Goal: Task Accomplishment & Management: Manage account settings

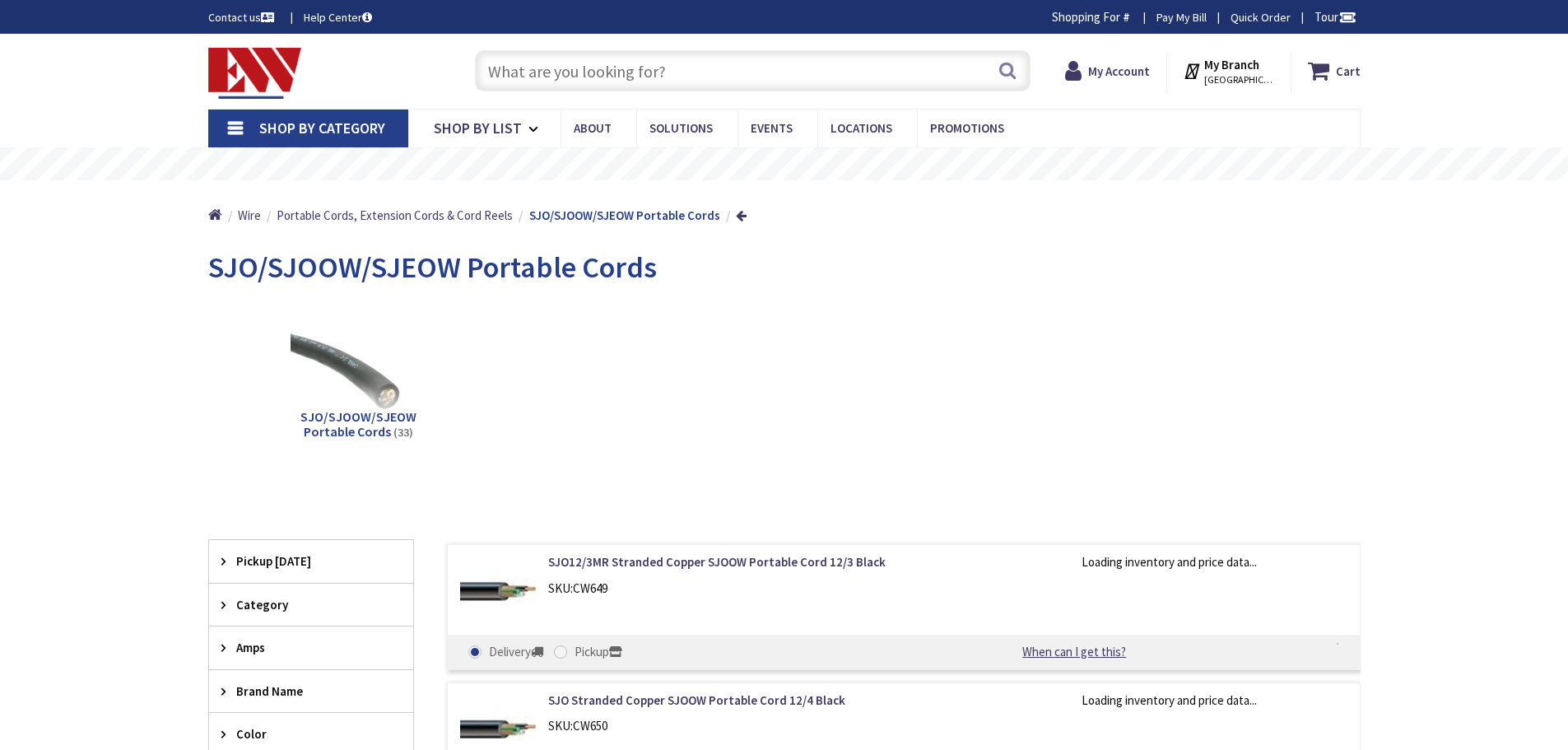
type input "[GEOGRAPHIC_DATA], [PERSON_NAME] 180 St. bet. [PERSON_NAME][GEOGRAPHIC_DATA] an…"
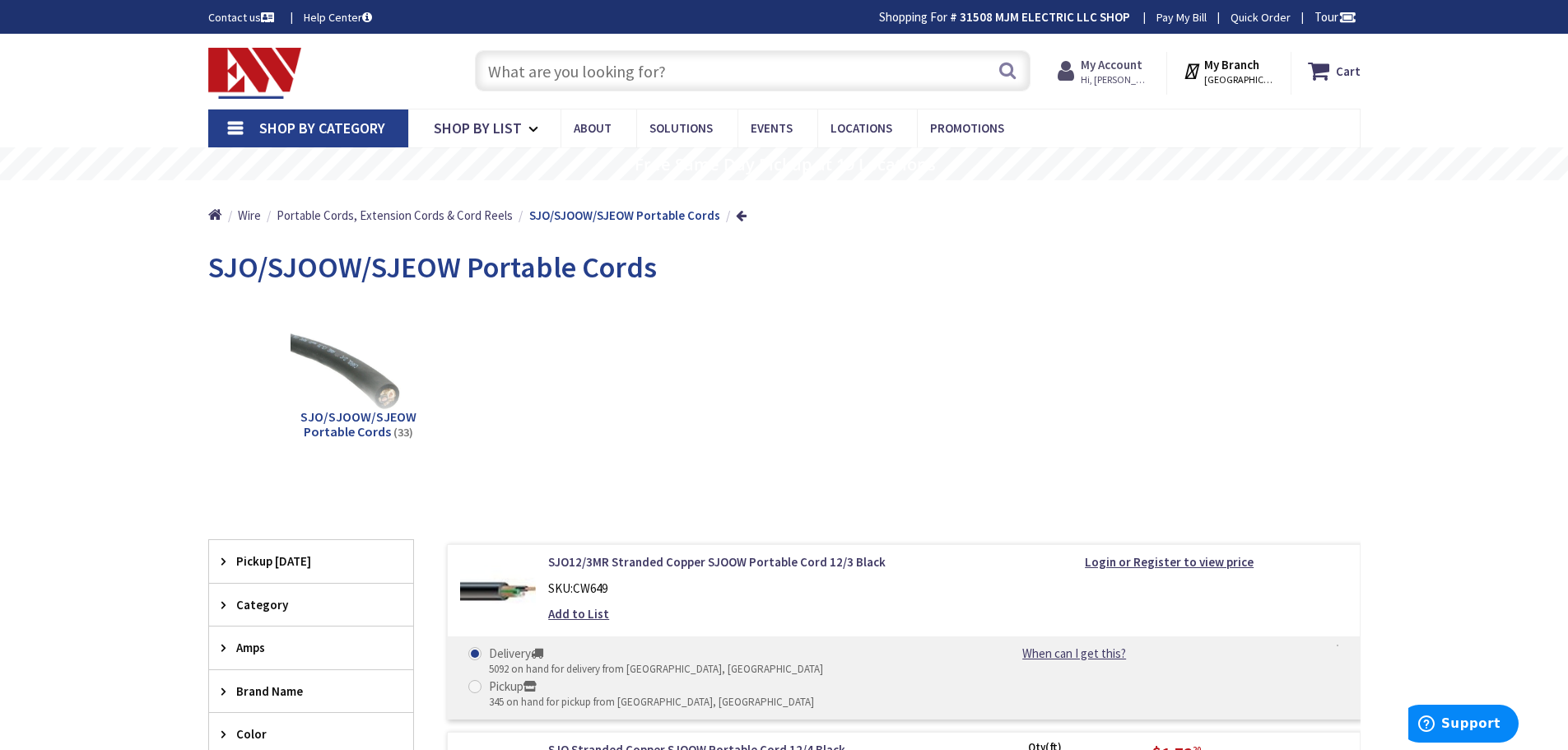
click at [1142, 62] on strong "My Account" at bounding box center [1111, 64] width 62 height 16
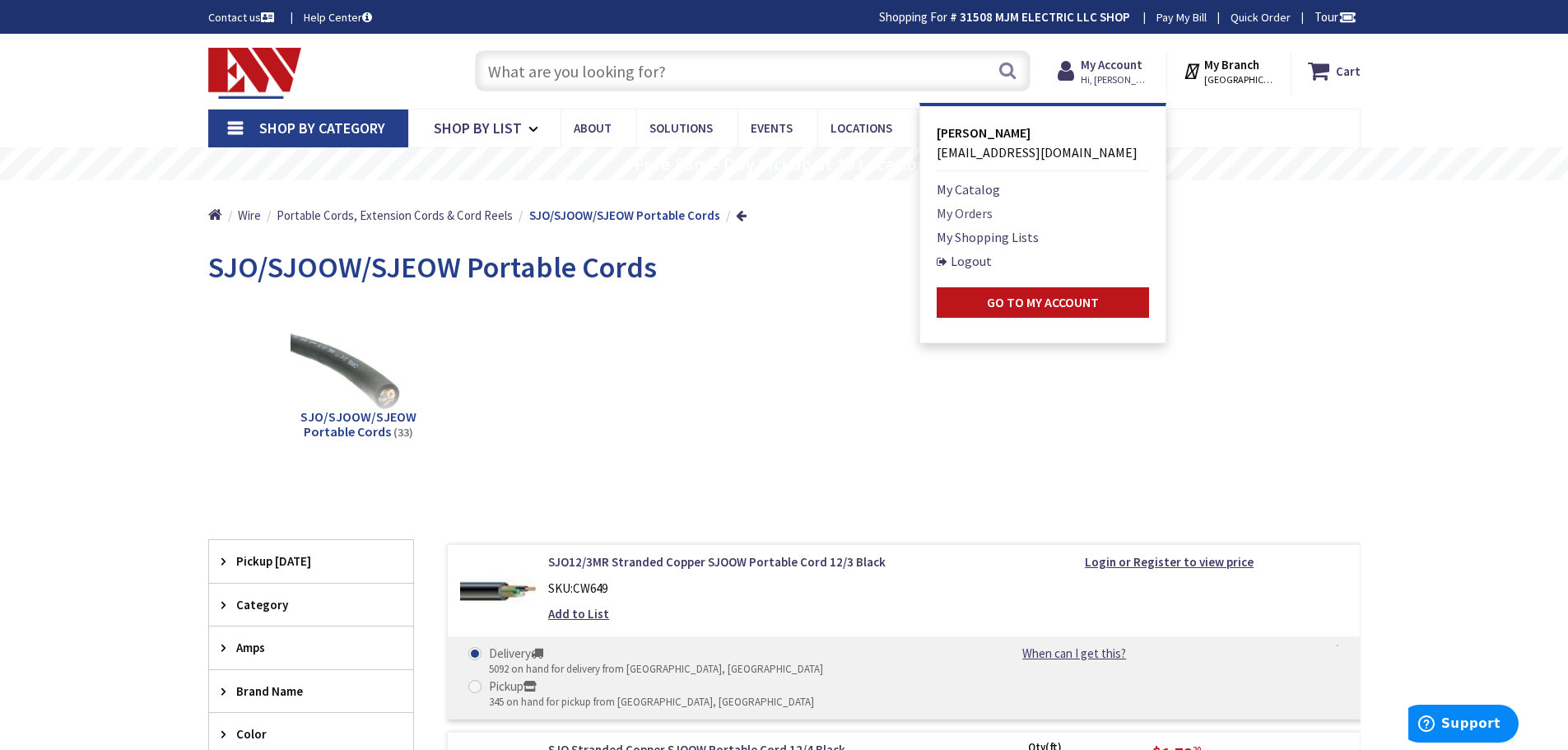
click at [984, 215] on link "My Orders" at bounding box center [963, 214] width 56 height 20
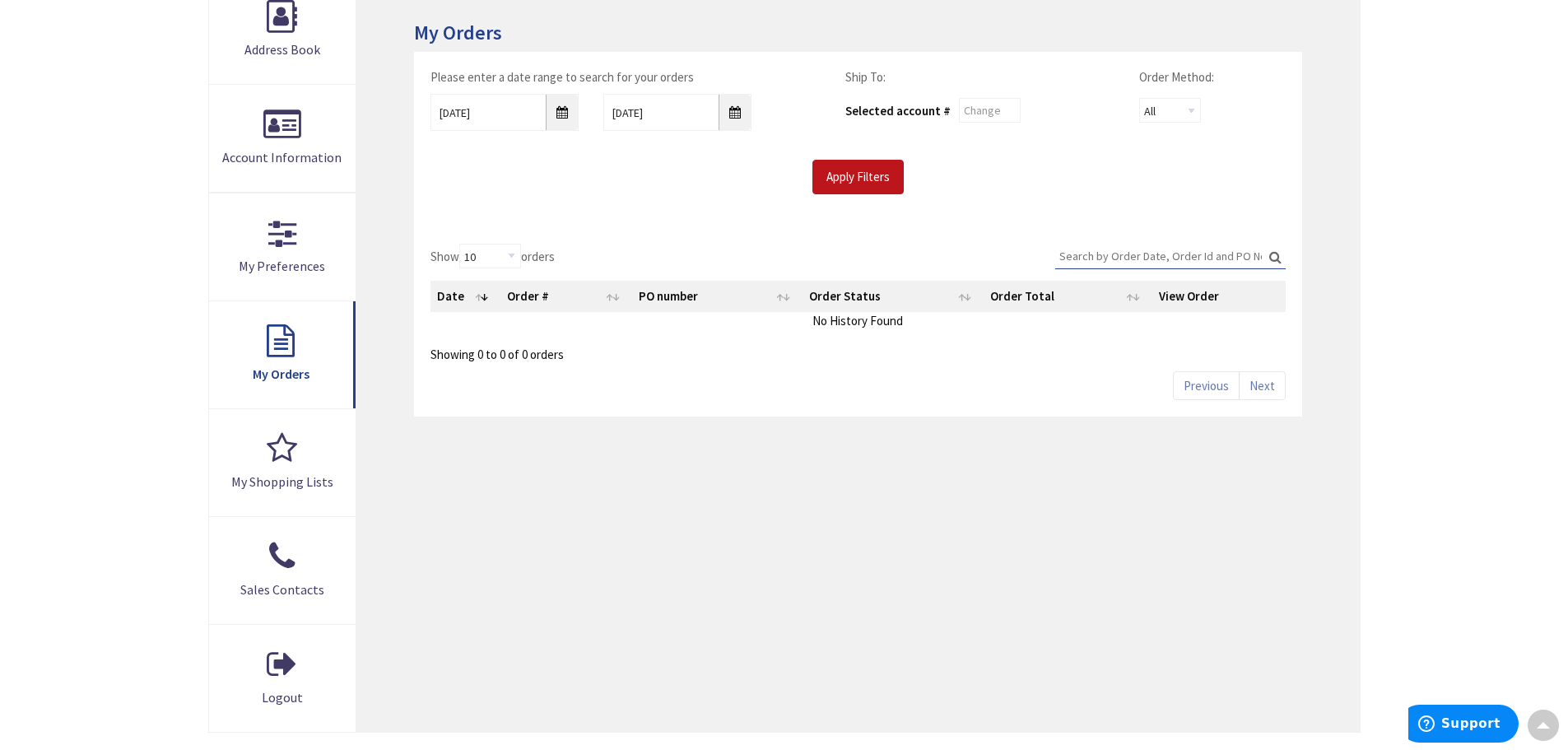
scroll to position [247, 0]
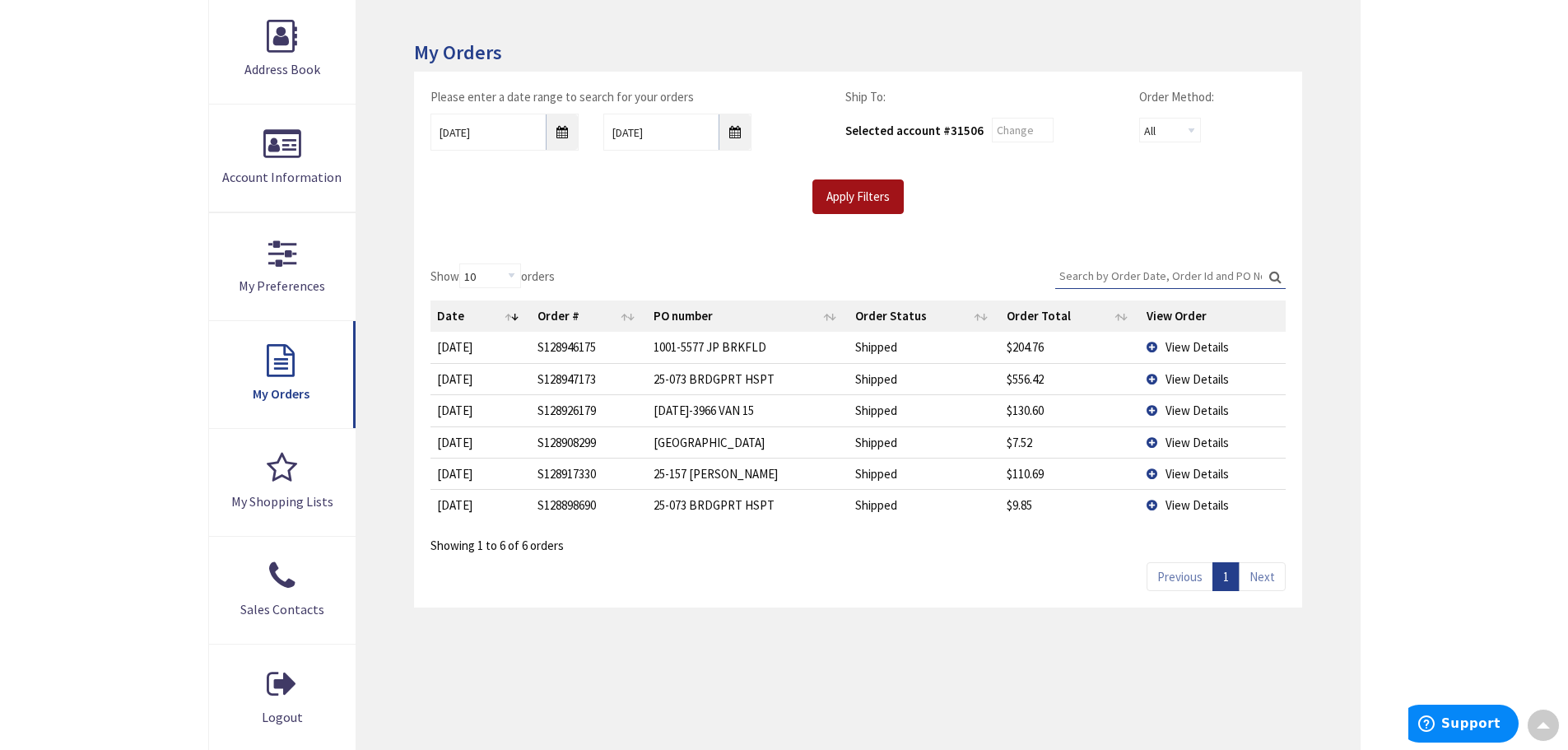
click at [880, 195] on input "Apply Filters" at bounding box center [858, 196] width 91 height 35
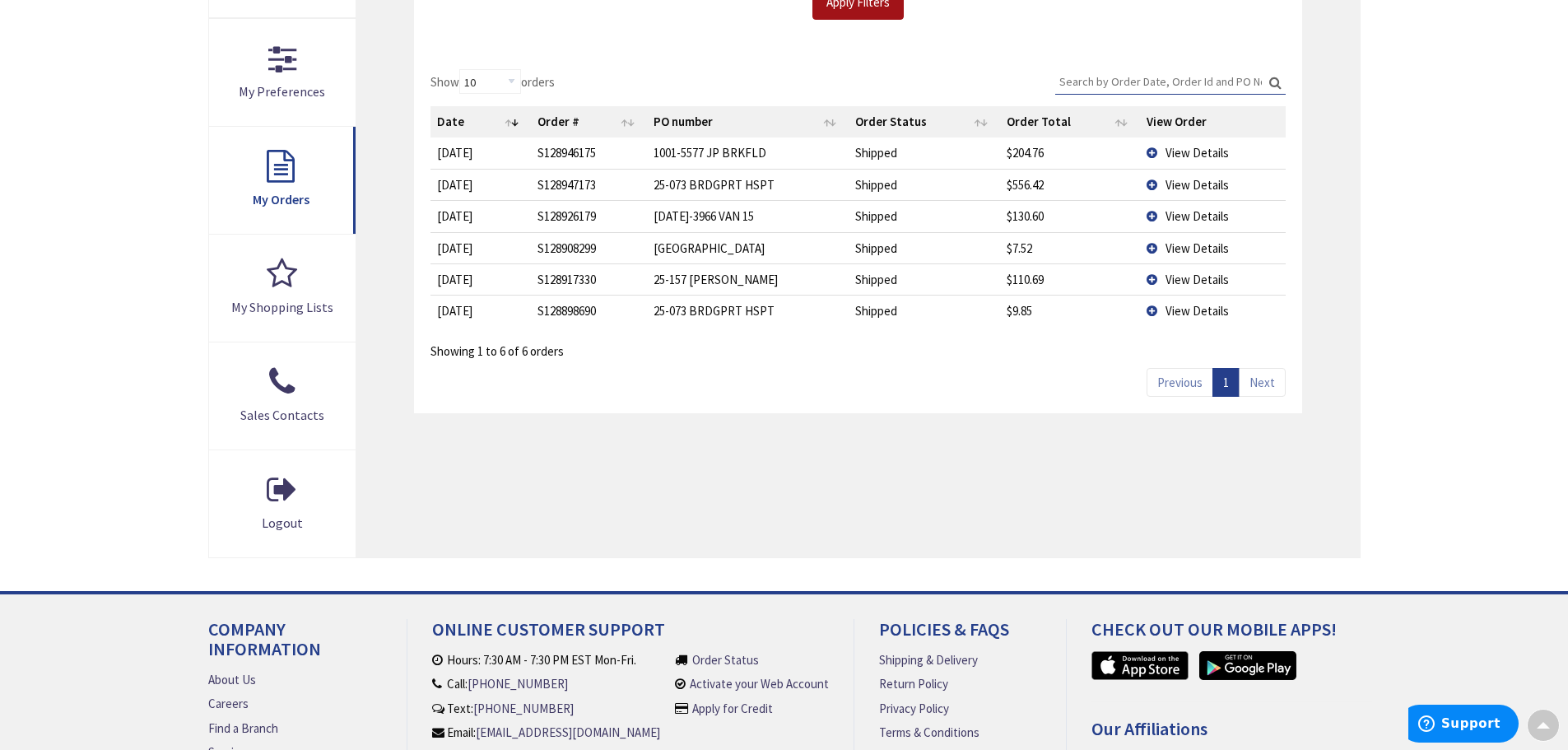
scroll to position [444, 0]
click at [1197, 153] on span "View Details" at bounding box center [1196, 153] width 63 height 16
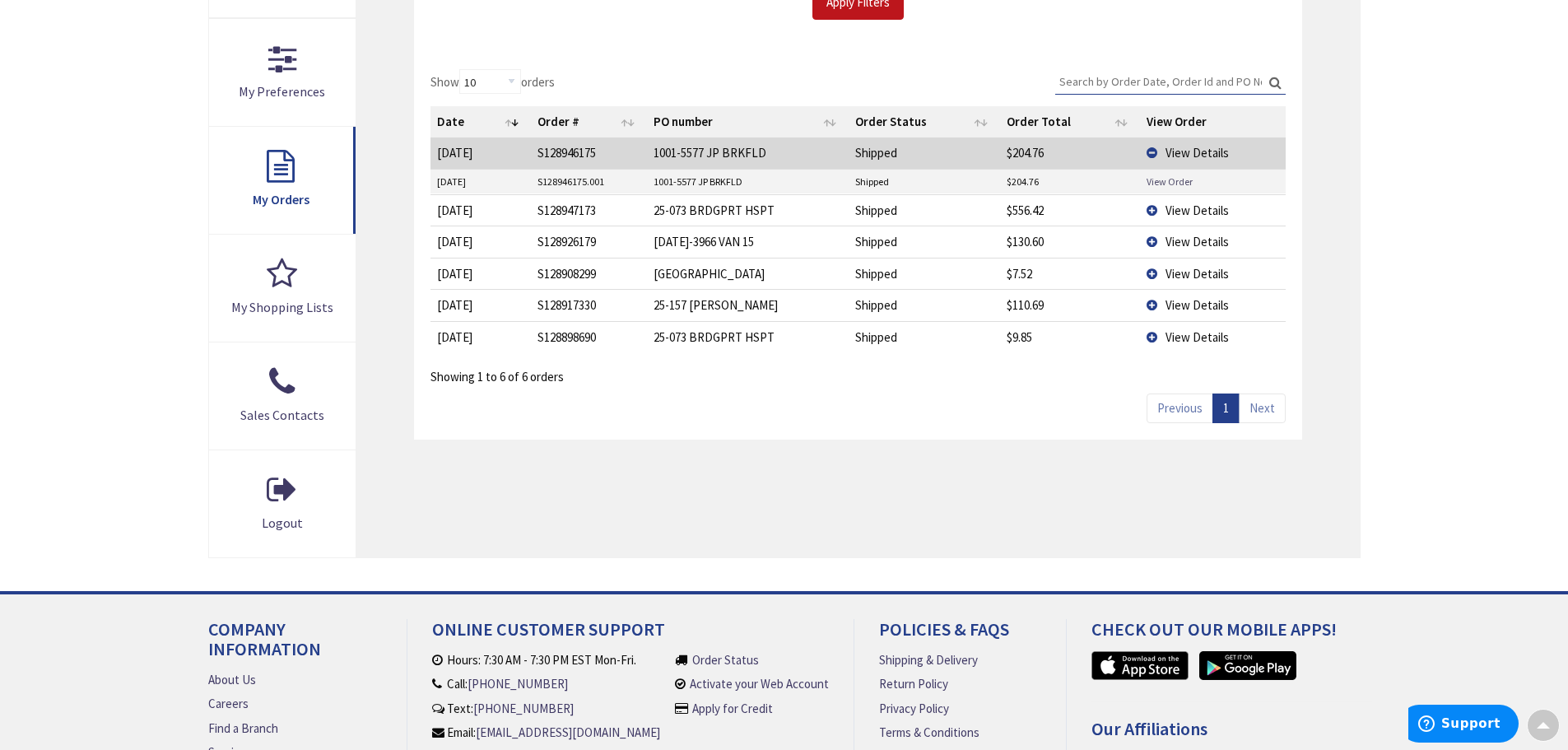
click at [1168, 177] on link "View Order" at bounding box center [1169, 181] width 46 height 14
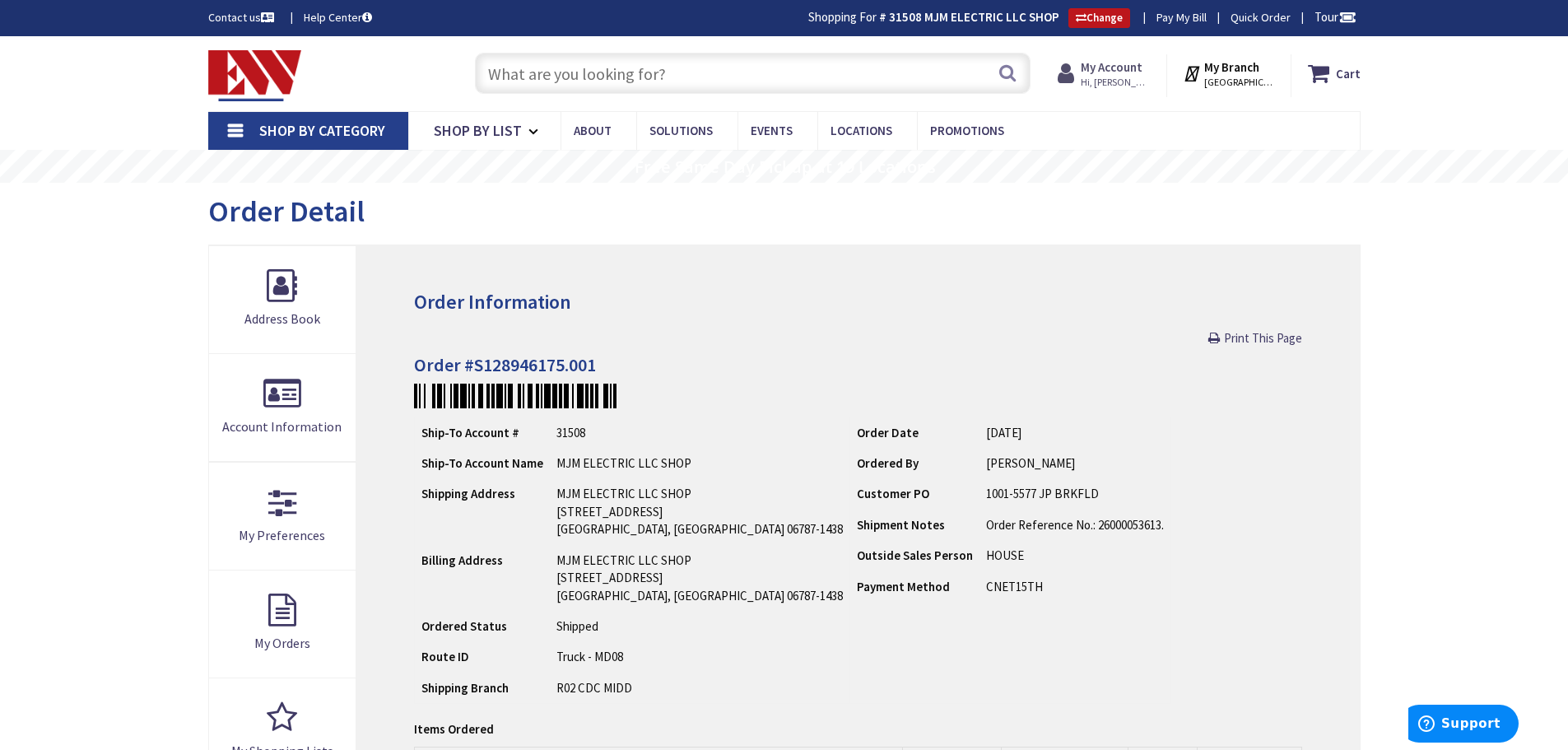
click at [1138, 66] on strong "My Account" at bounding box center [1111, 67] width 62 height 16
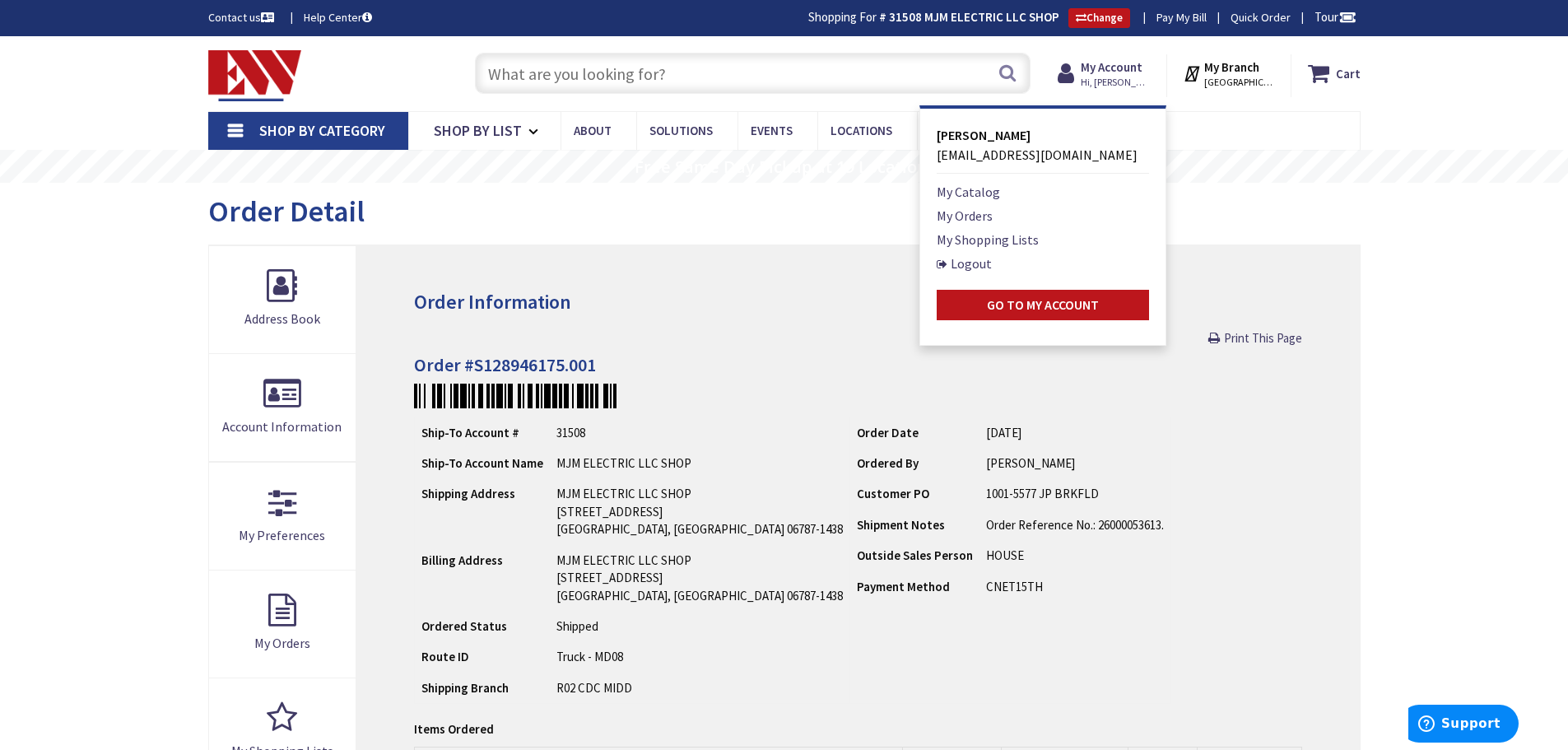
click at [1232, 61] on strong "My Branch" at bounding box center [1231, 67] width 55 height 16
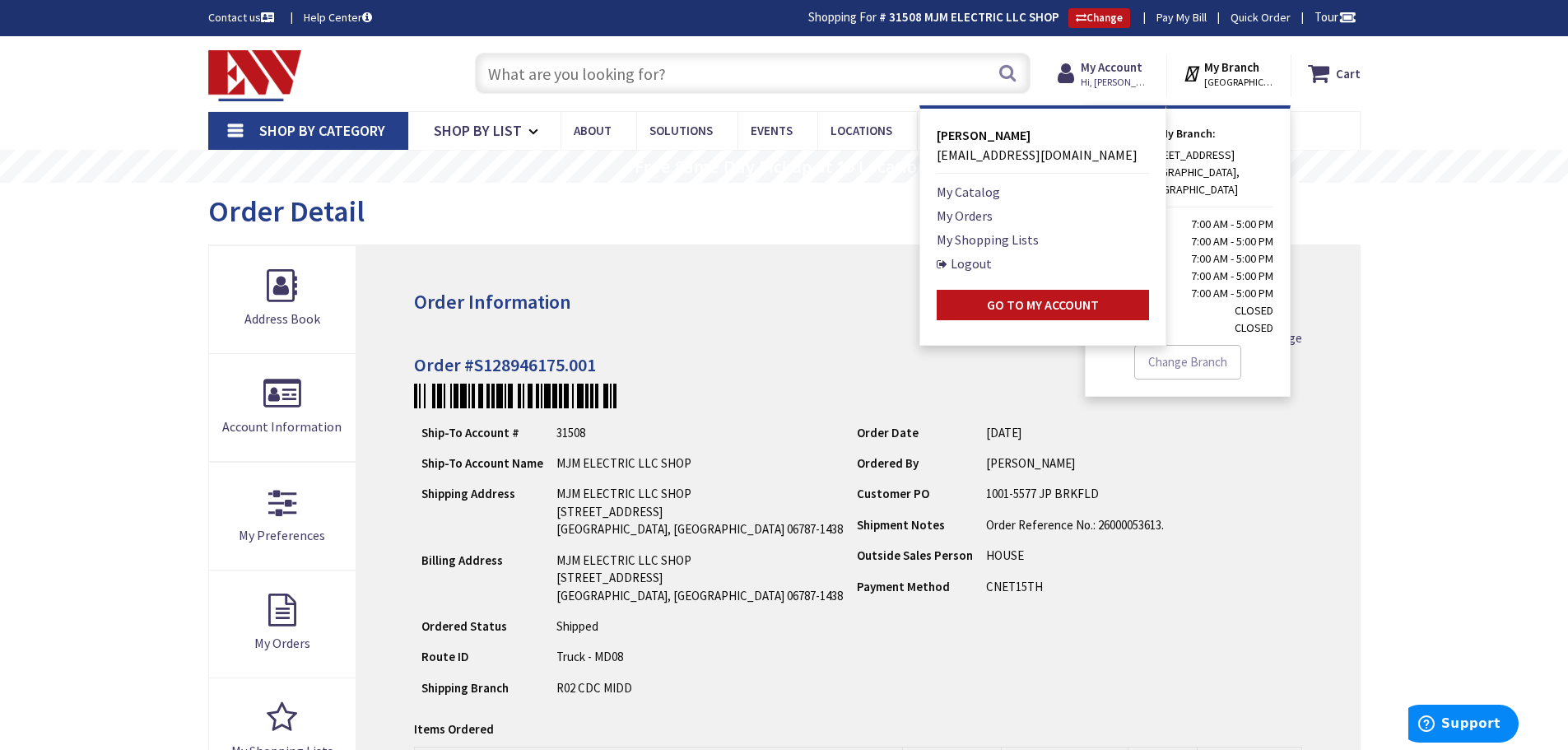
click at [1413, 328] on div "Skip to Content Toggle Nav Search Cart My Cart Close" at bounding box center [784, 716] width 1568 height 1360
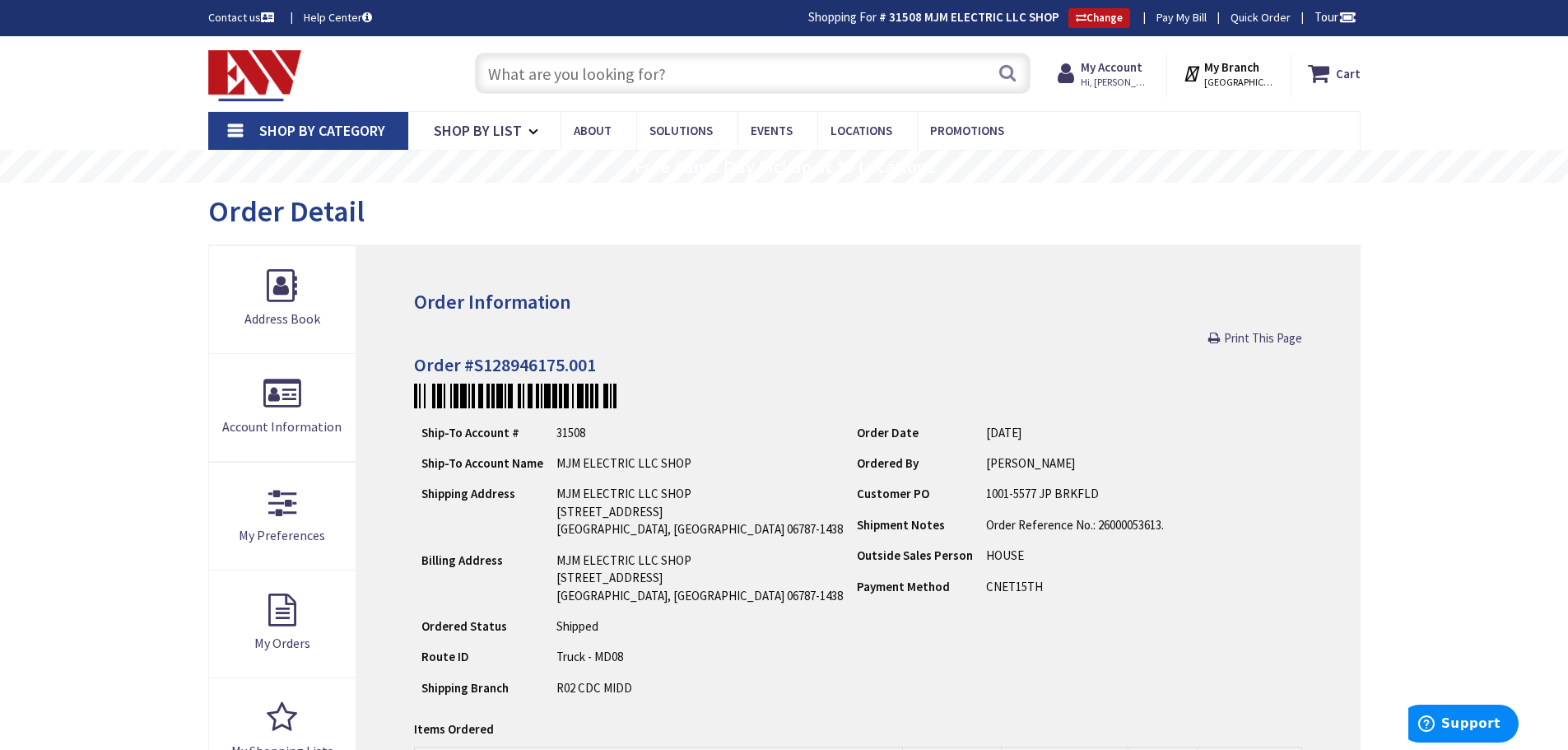
click at [1247, 62] on strong "My Branch" at bounding box center [1231, 67] width 55 height 16
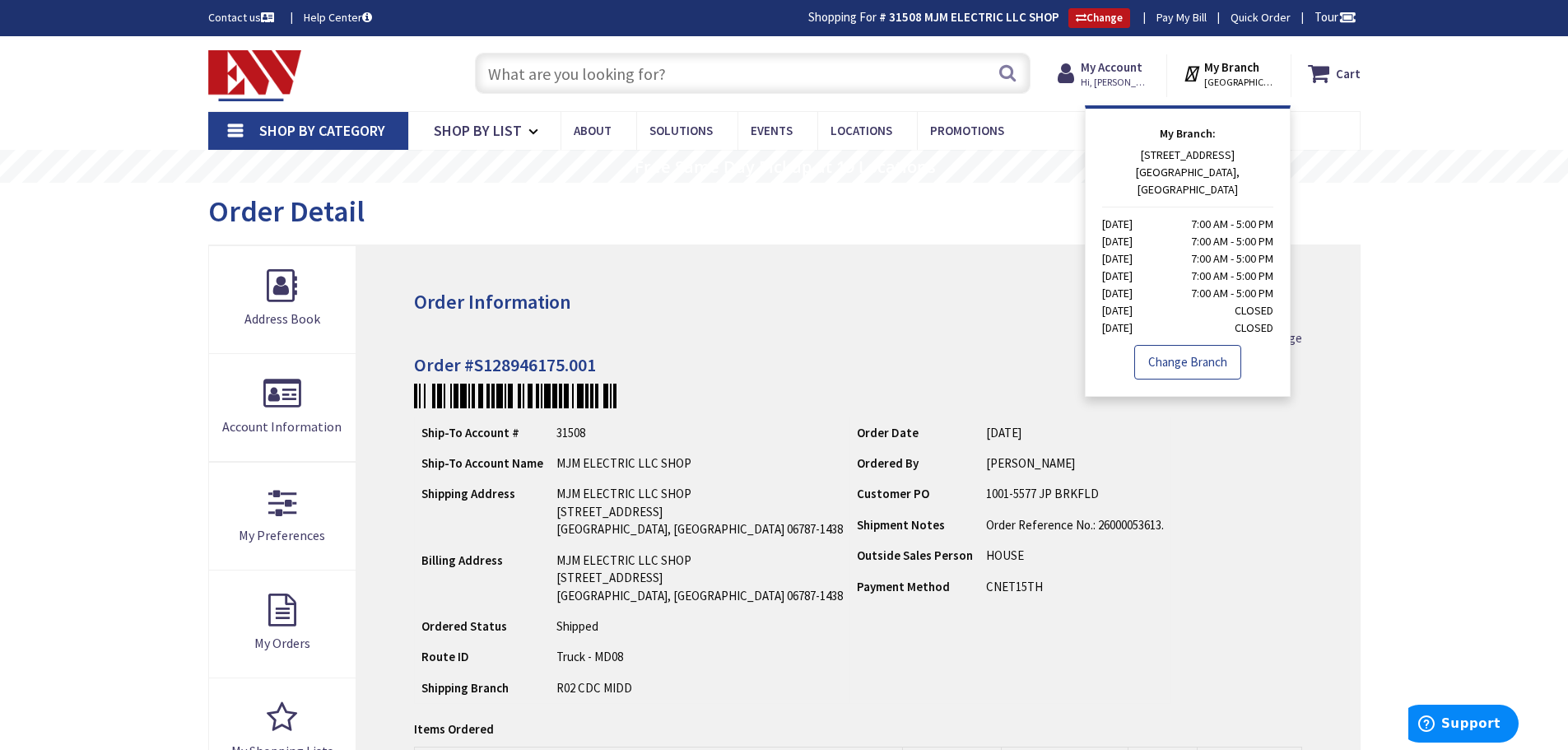
click at [1170, 348] on link "Change Branch" at bounding box center [1187, 363] width 107 height 35
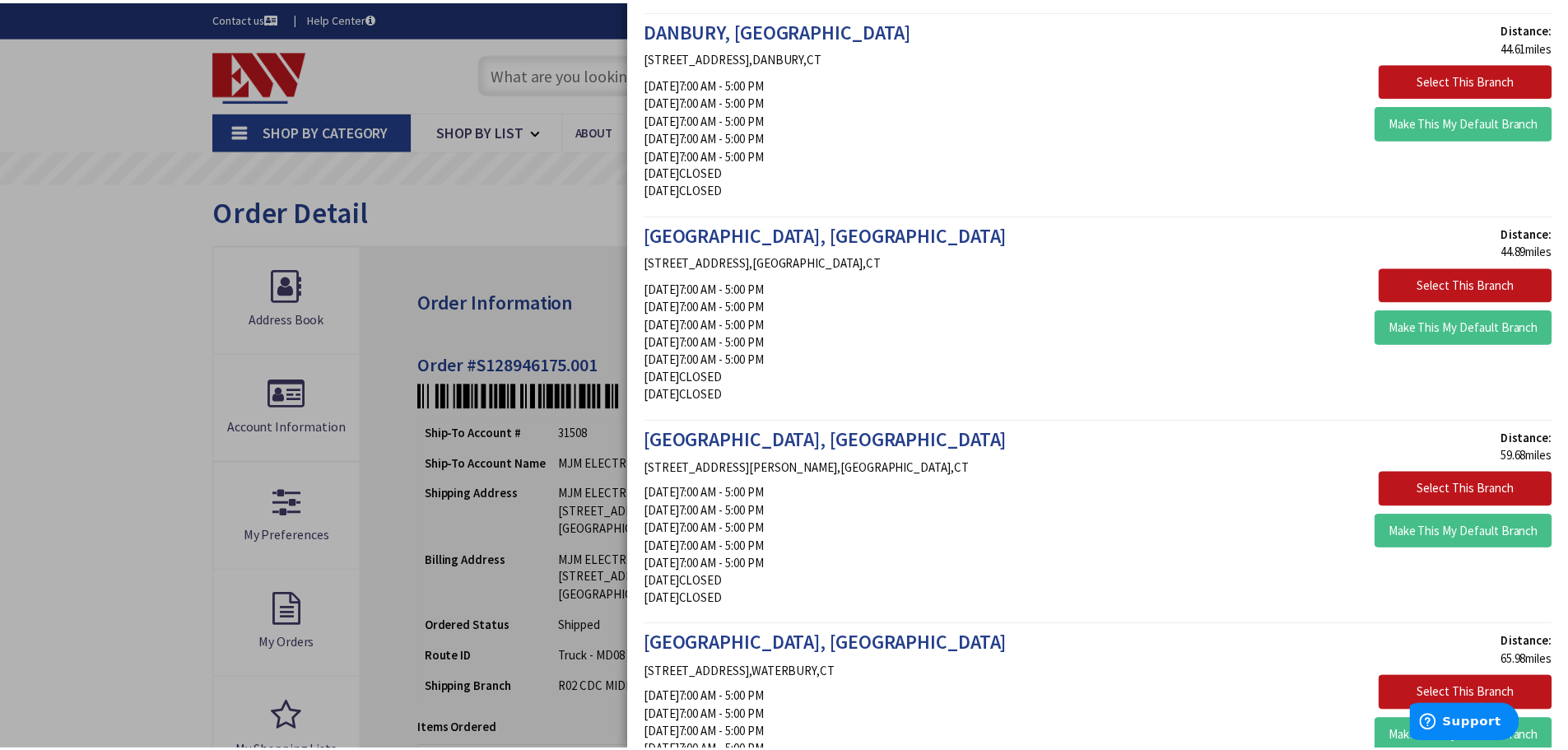
scroll to position [905, 0]
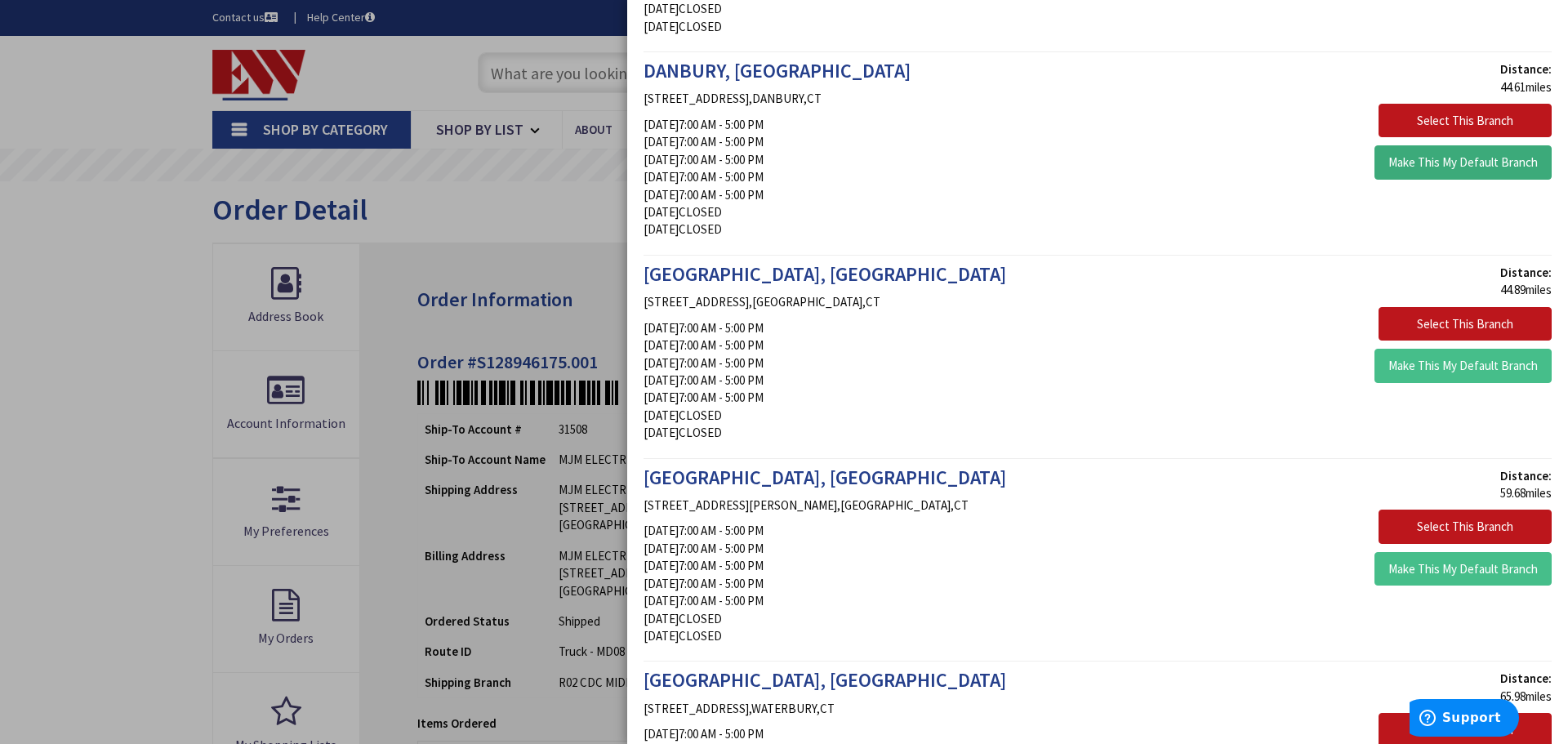
click at [1449, 160] on button "Make This My Default Branch" at bounding box center [1464, 162] width 178 height 34
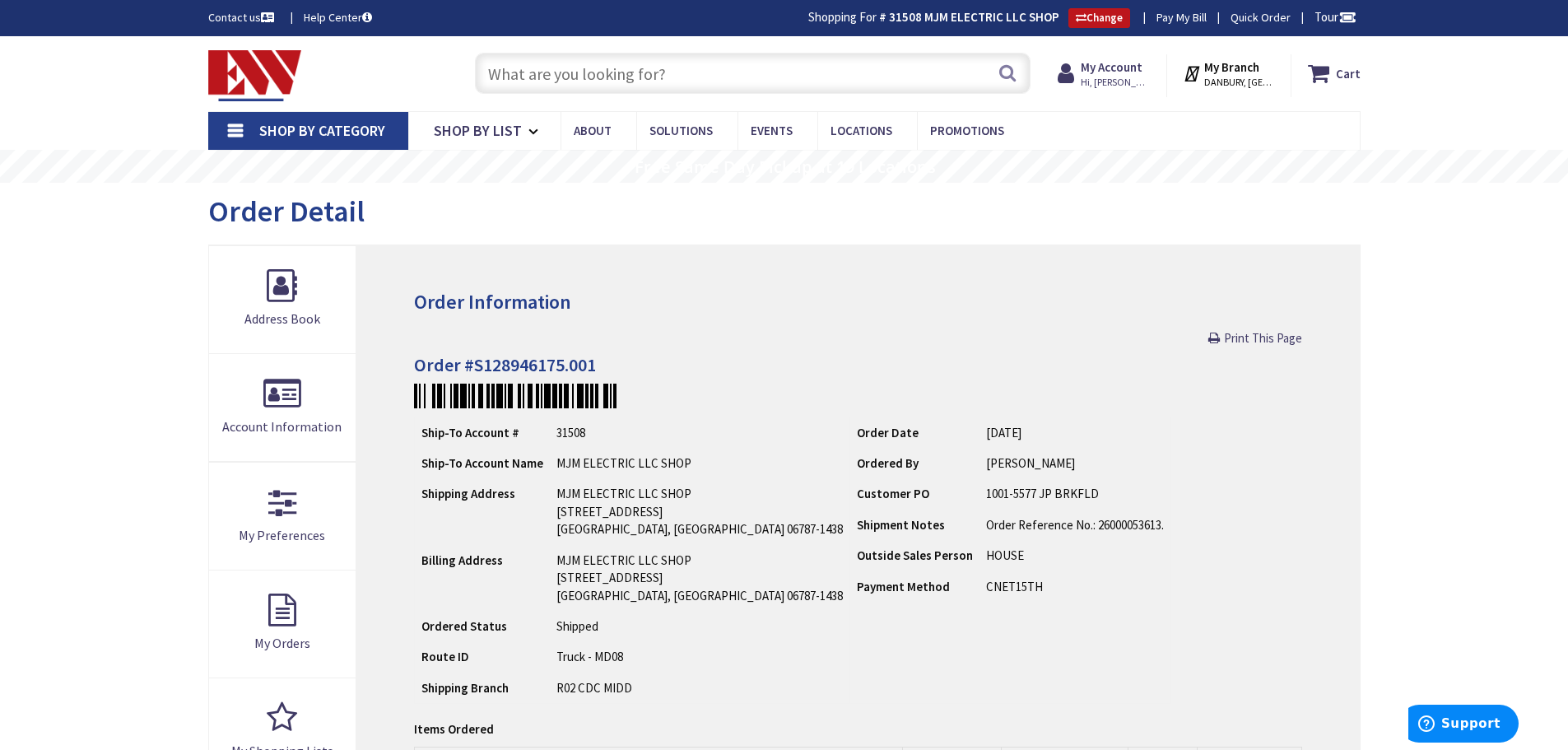
click at [533, 57] on input "text" at bounding box center [752, 73] width 555 height 41
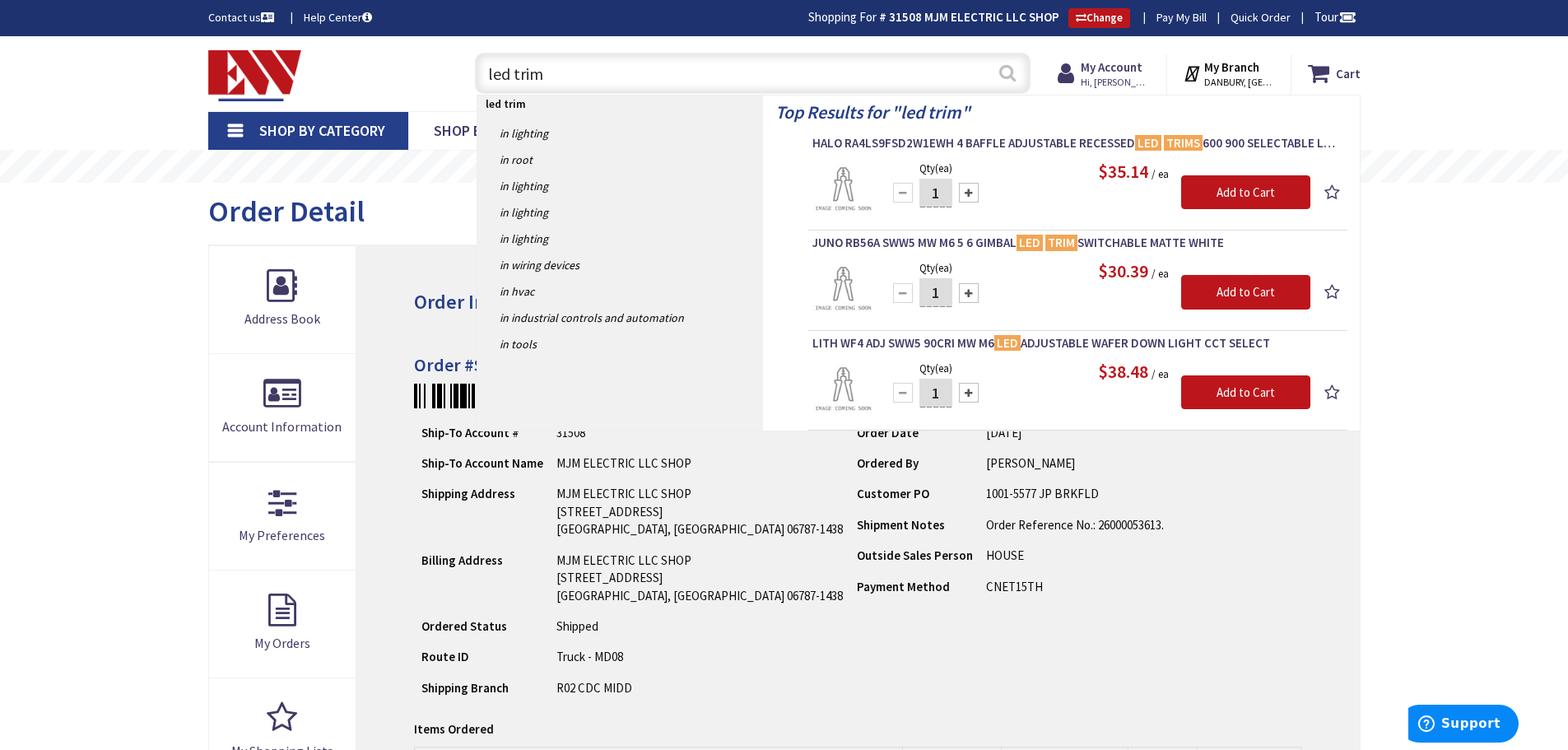
type input "led trim"
click at [1004, 66] on button "Search" at bounding box center [1006, 72] width 21 height 37
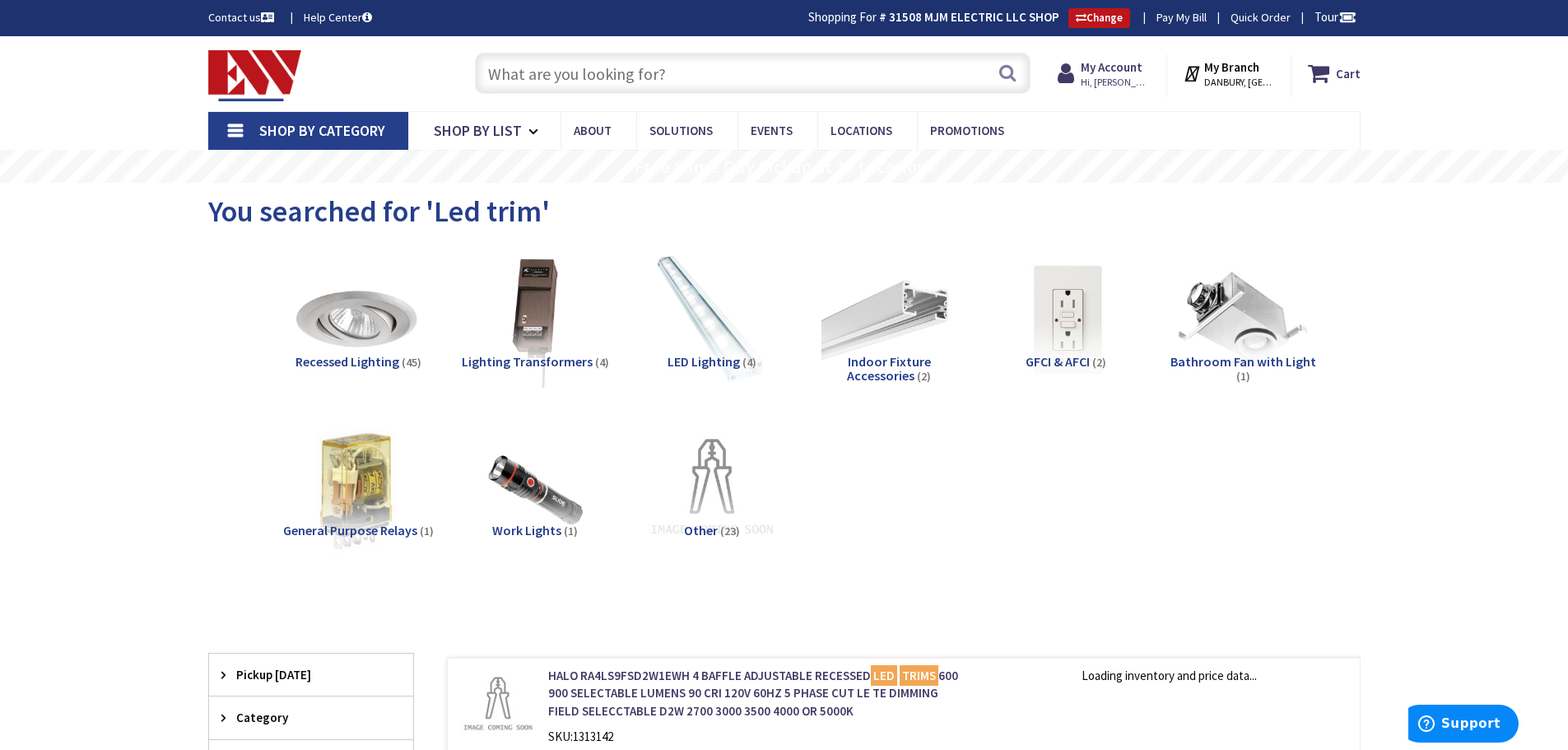
click at [378, 360] on span "Recessed Lighting" at bounding box center [348, 362] width 104 height 16
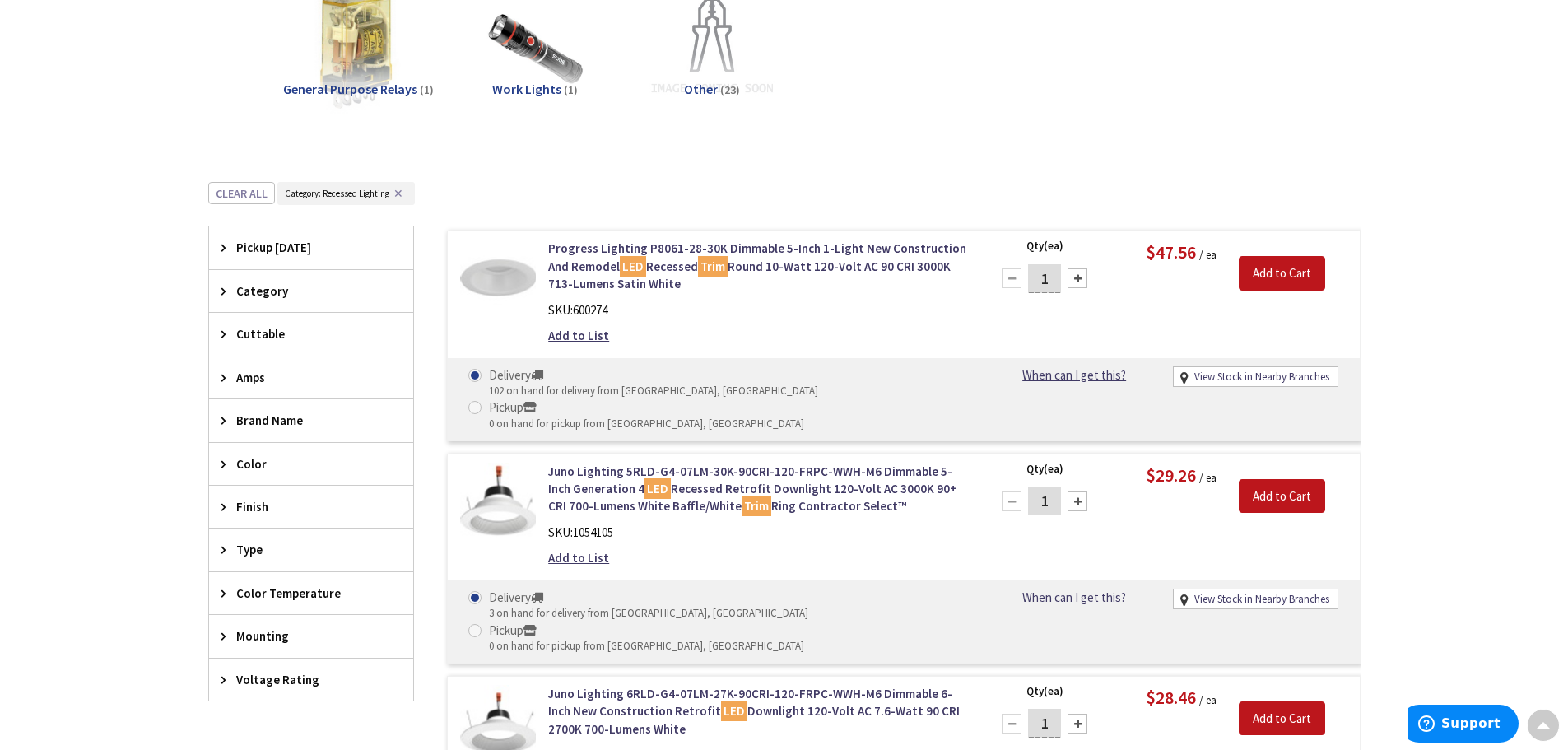
scroll to position [459, 0]
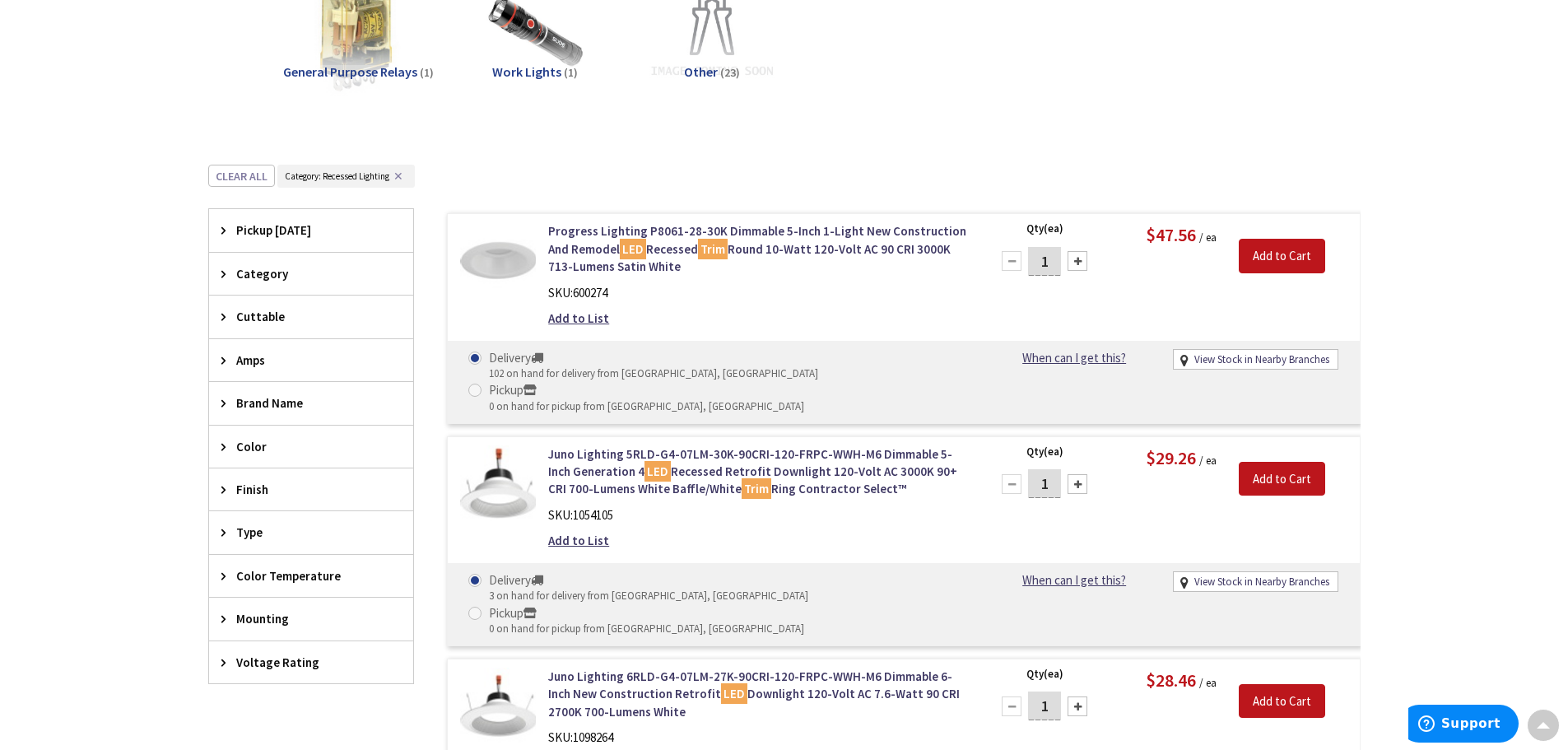
click at [268, 229] on span "Pickup [DATE]" at bounding box center [303, 229] width 134 height 17
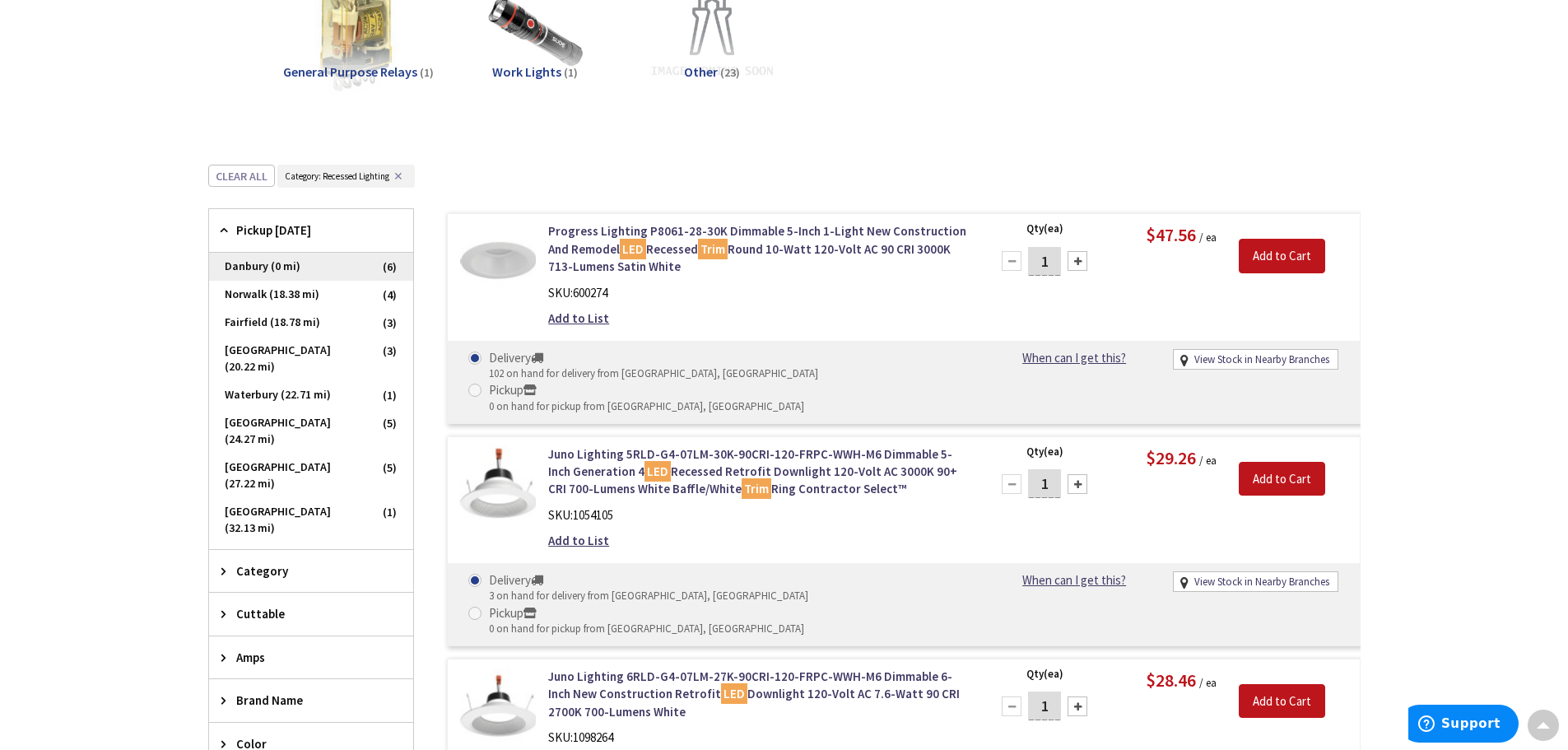
click at [246, 266] on span "Danbury (0 mi)" at bounding box center [310, 267] width 204 height 28
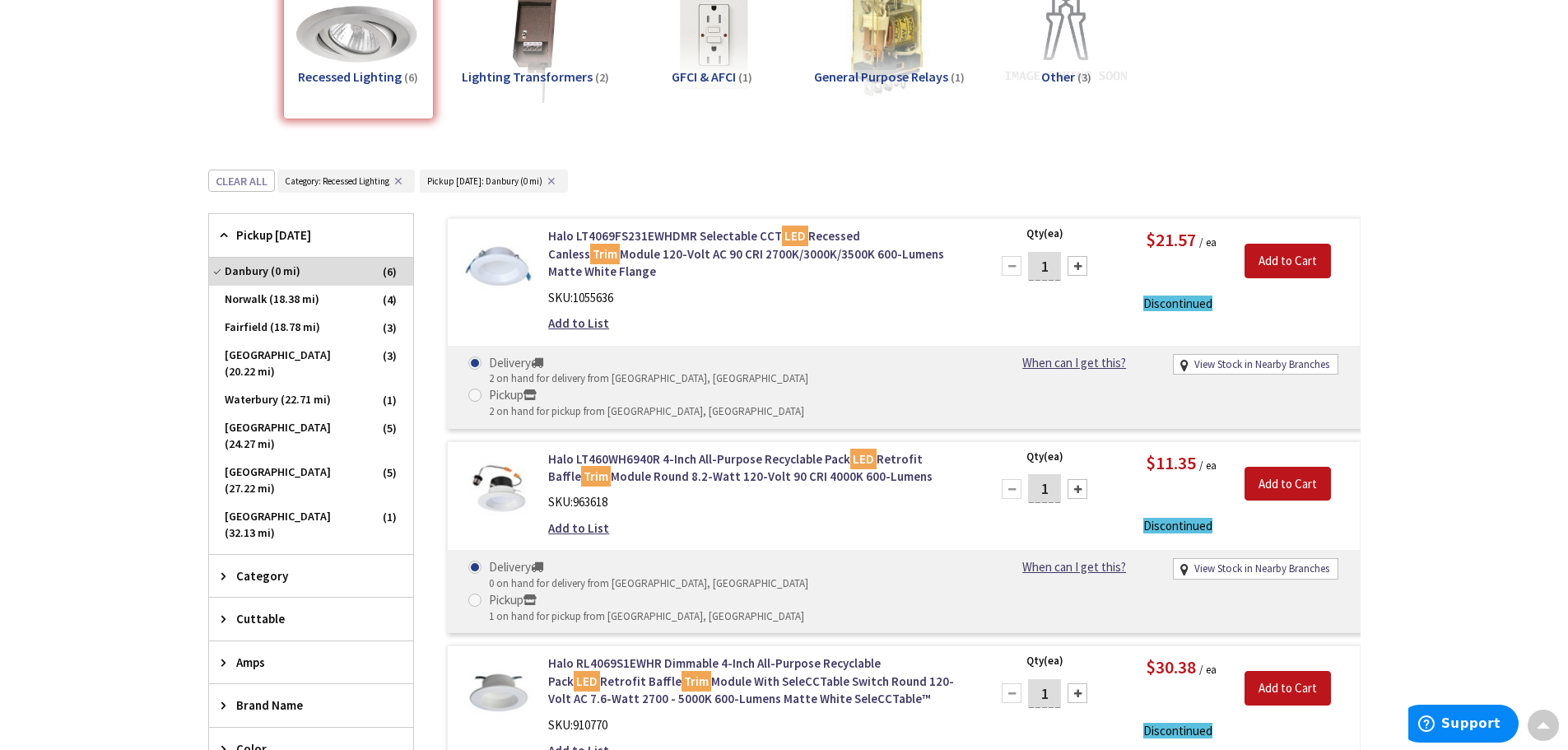
scroll to position [89, 0]
